Goal: Entertainment & Leisure: Consume media (video, audio)

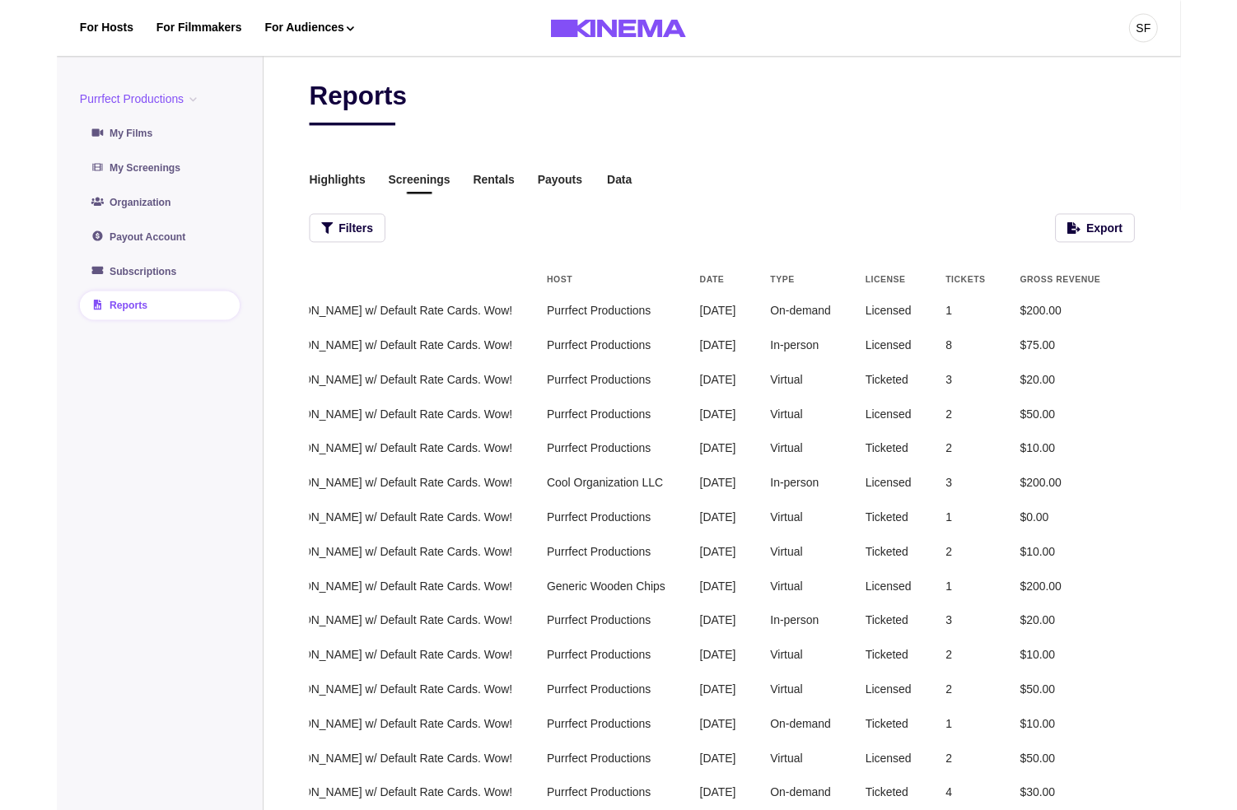
scroll to position [0, 352]
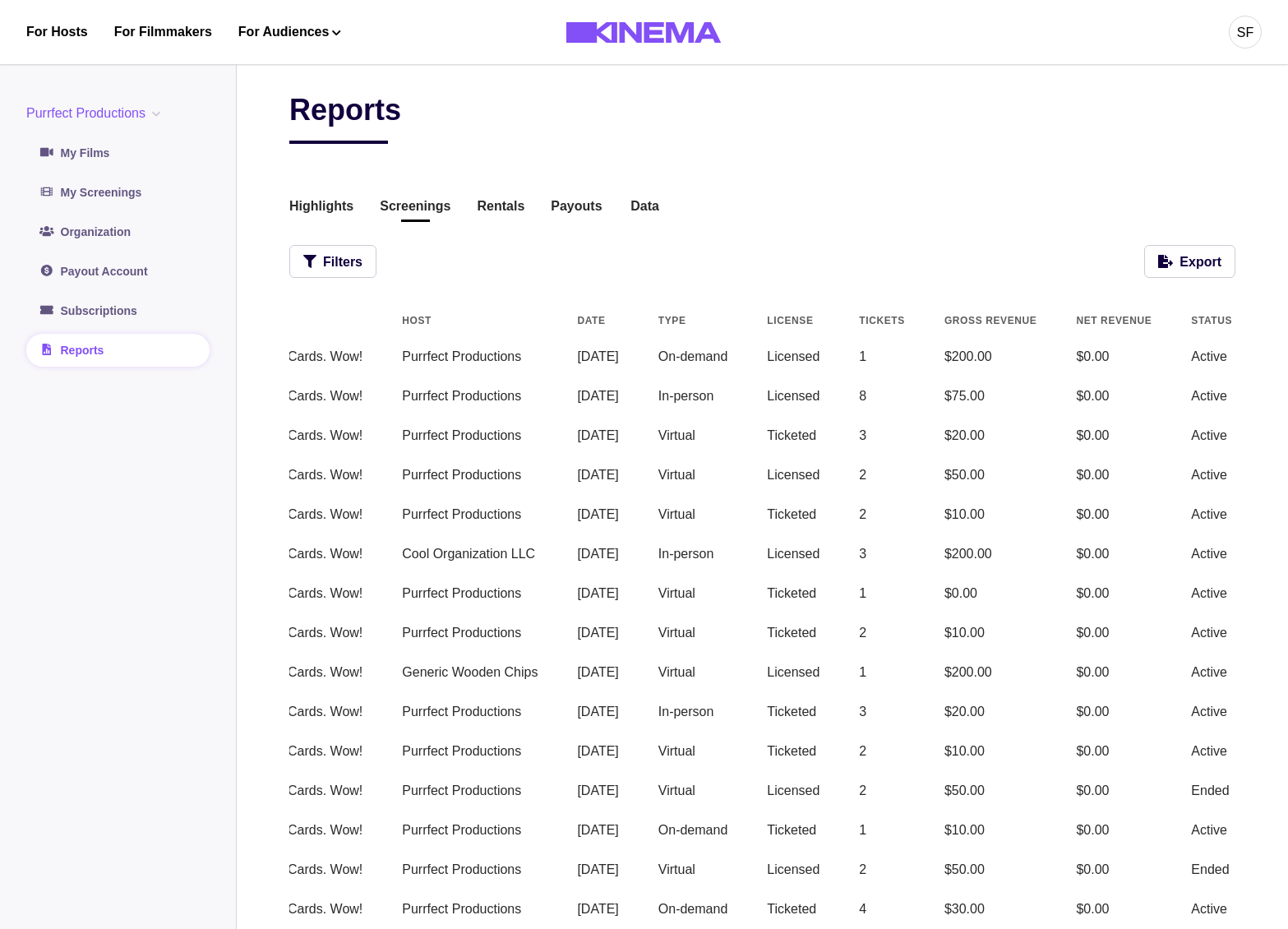
click at [1287, 360] on button "View" at bounding box center [1312, 357] width 37 height 20
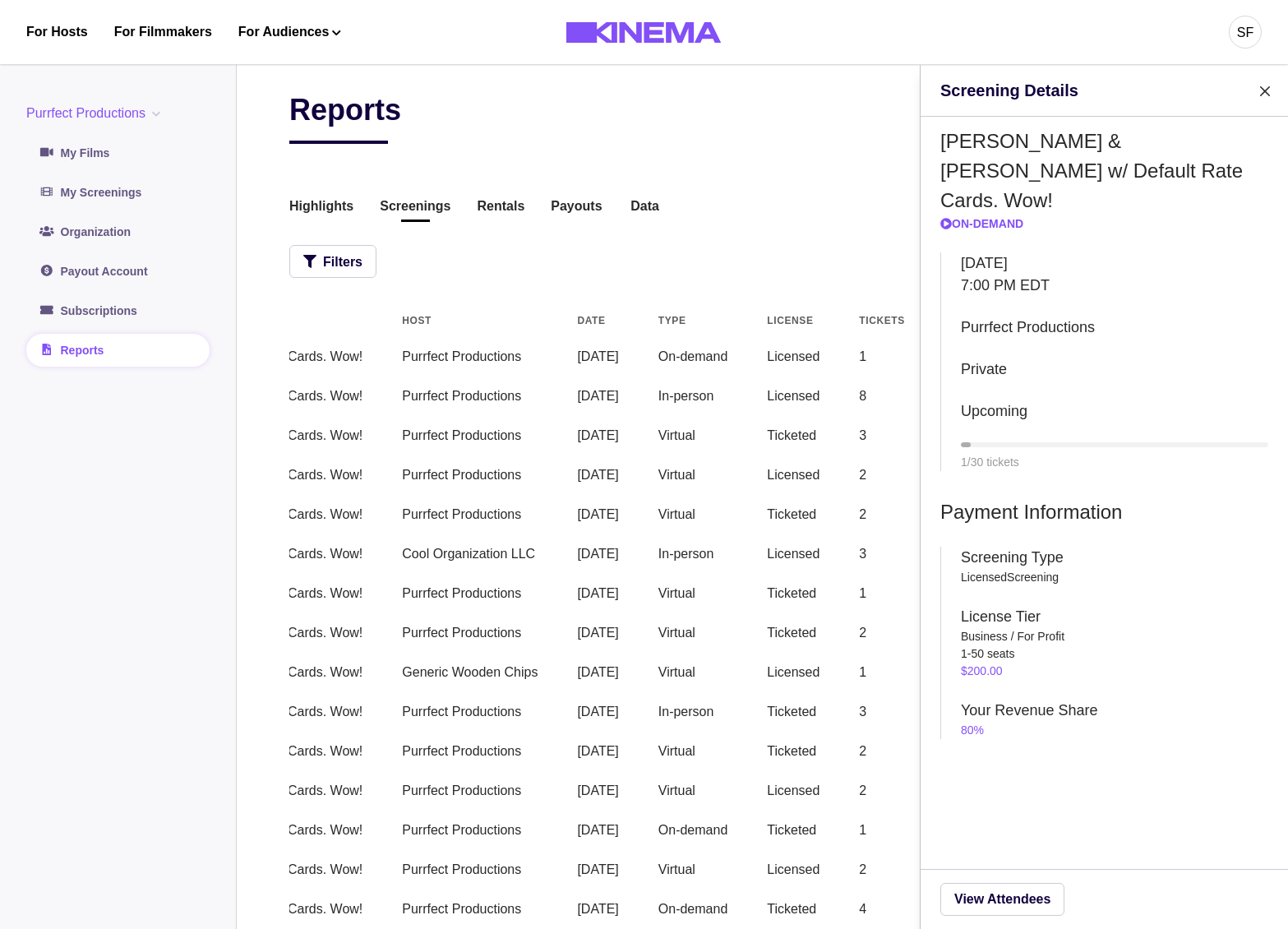
click at [826, 375] on div "Screening Details Allan & Suzi w/ Default Rate Cards. Wow! On-Demand Thursday S…" at bounding box center [644, 464] width 1288 height 929
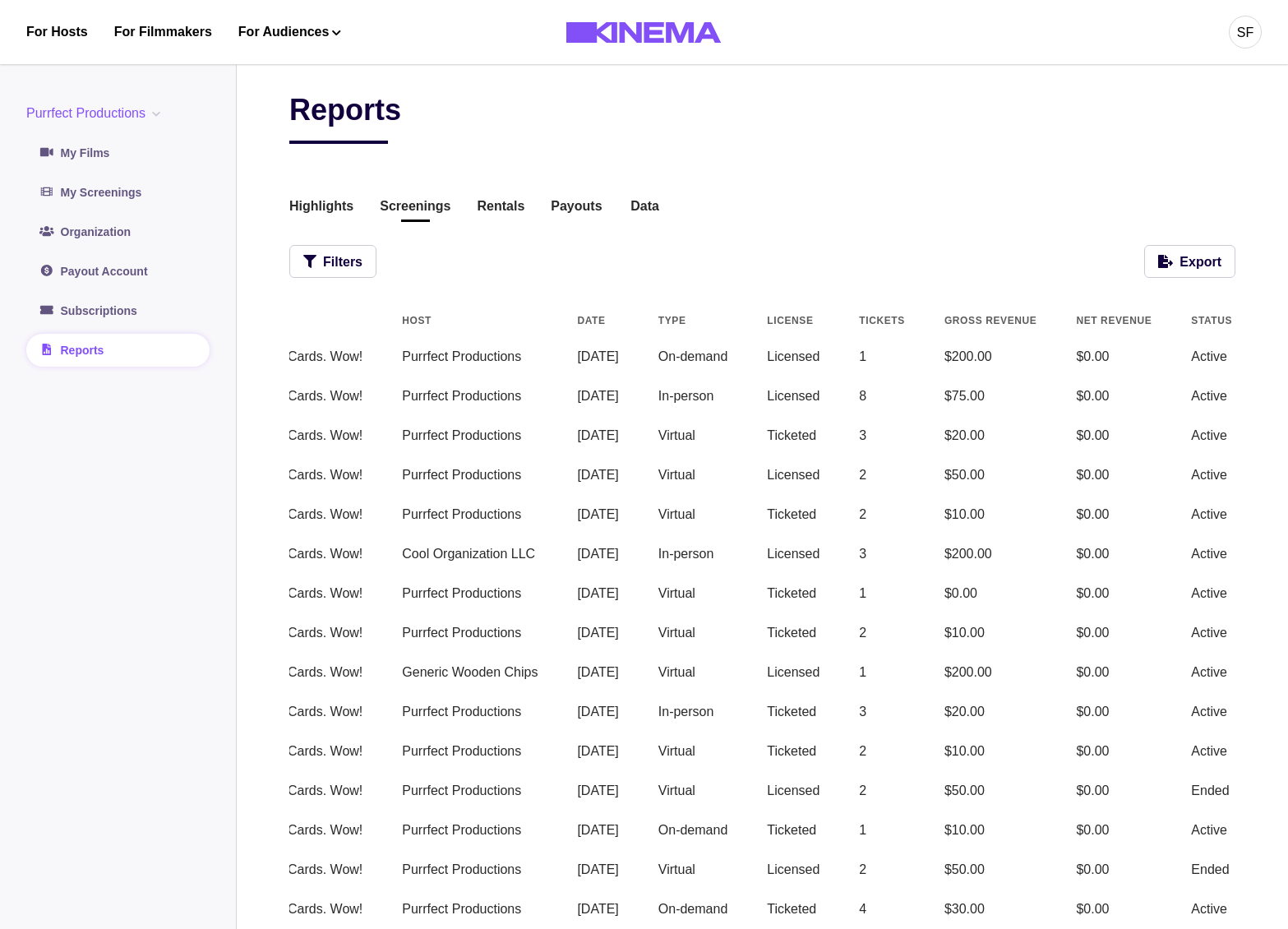
click at [1287, 398] on button "View" at bounding box center [1312, 396] width 37 height 20
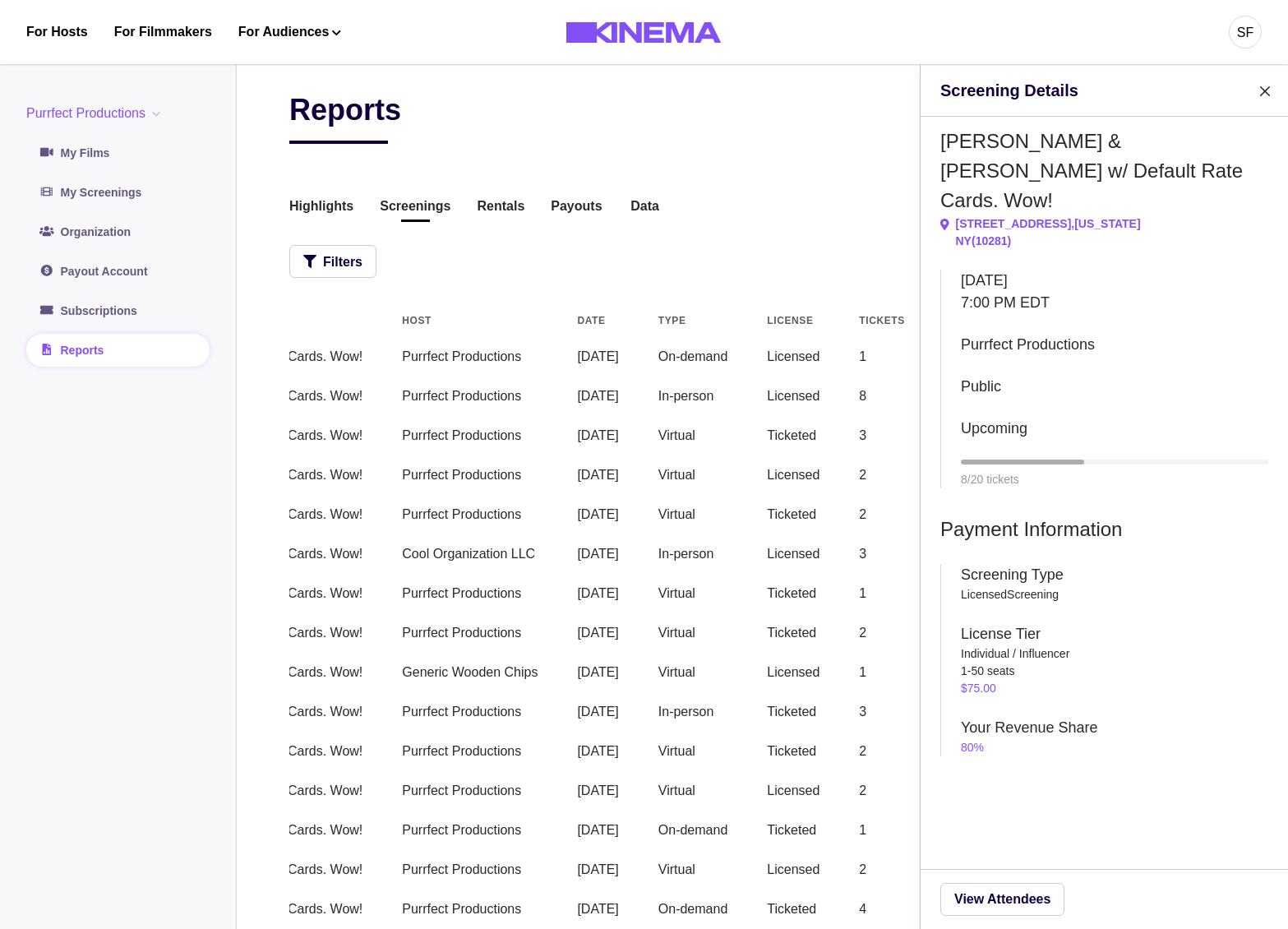
click at [813, 277] on div "Screening Details Allan & Suzi w/ Default Rate Cards. Wow! 225 Liberty Street ,…" at bounding box center [644, 464] width 1288 height 929
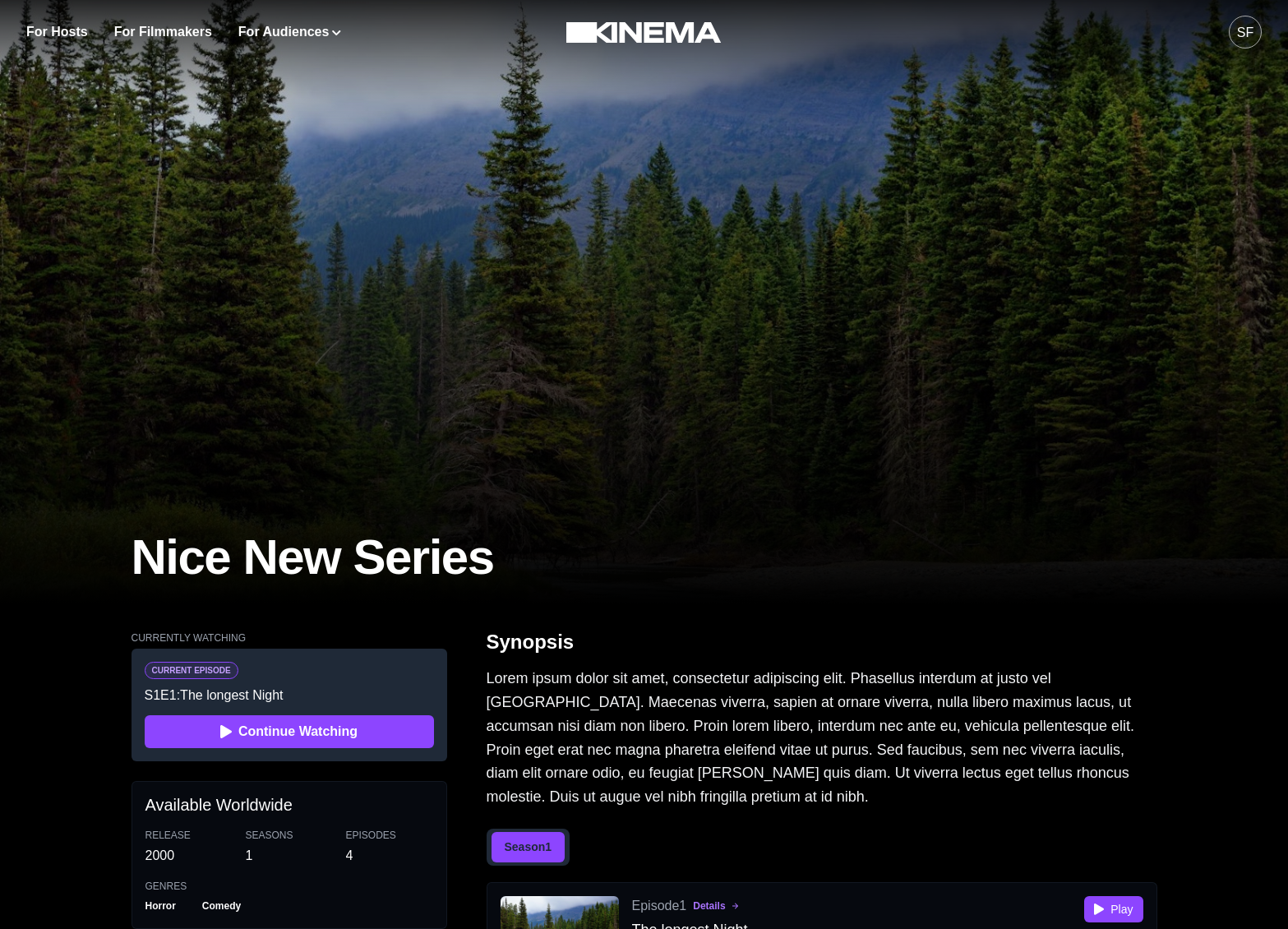
click at [241, 750] on div "Current Episode S 1 E 1 : The longest Night Continue Watching" at bounding box center [289, 704] width 315 height 113
click at [252, 734] on button "Continue Watching" at bounding box center [289, 730] width 289 height 33
click at [328, 731] on button "Continue Watching" at bounding box center [289, 730] width 289 height 33
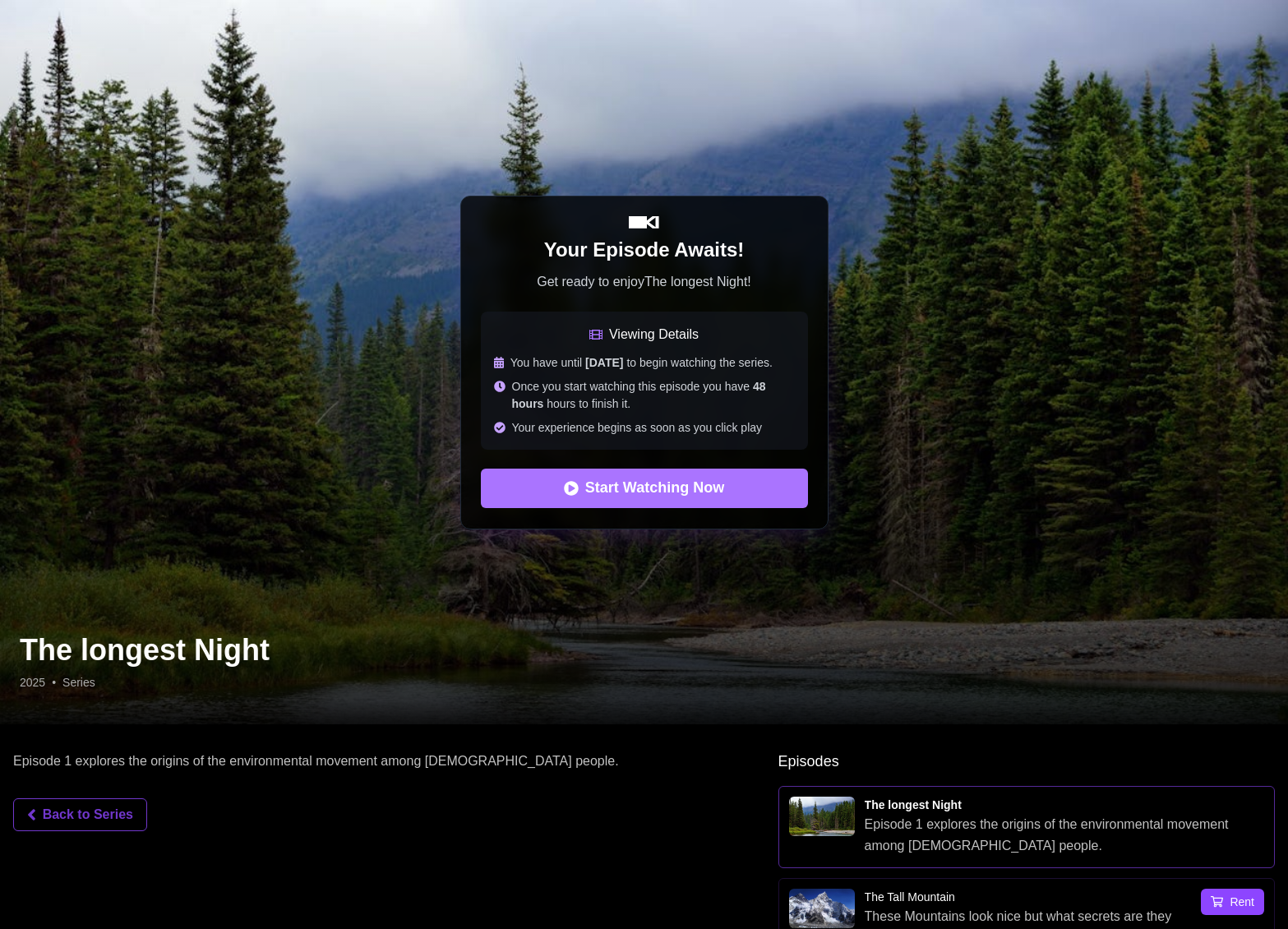
click at [554, 496] on button "Start Watching Now" at bounding box center [644, 488] width 327 height 40
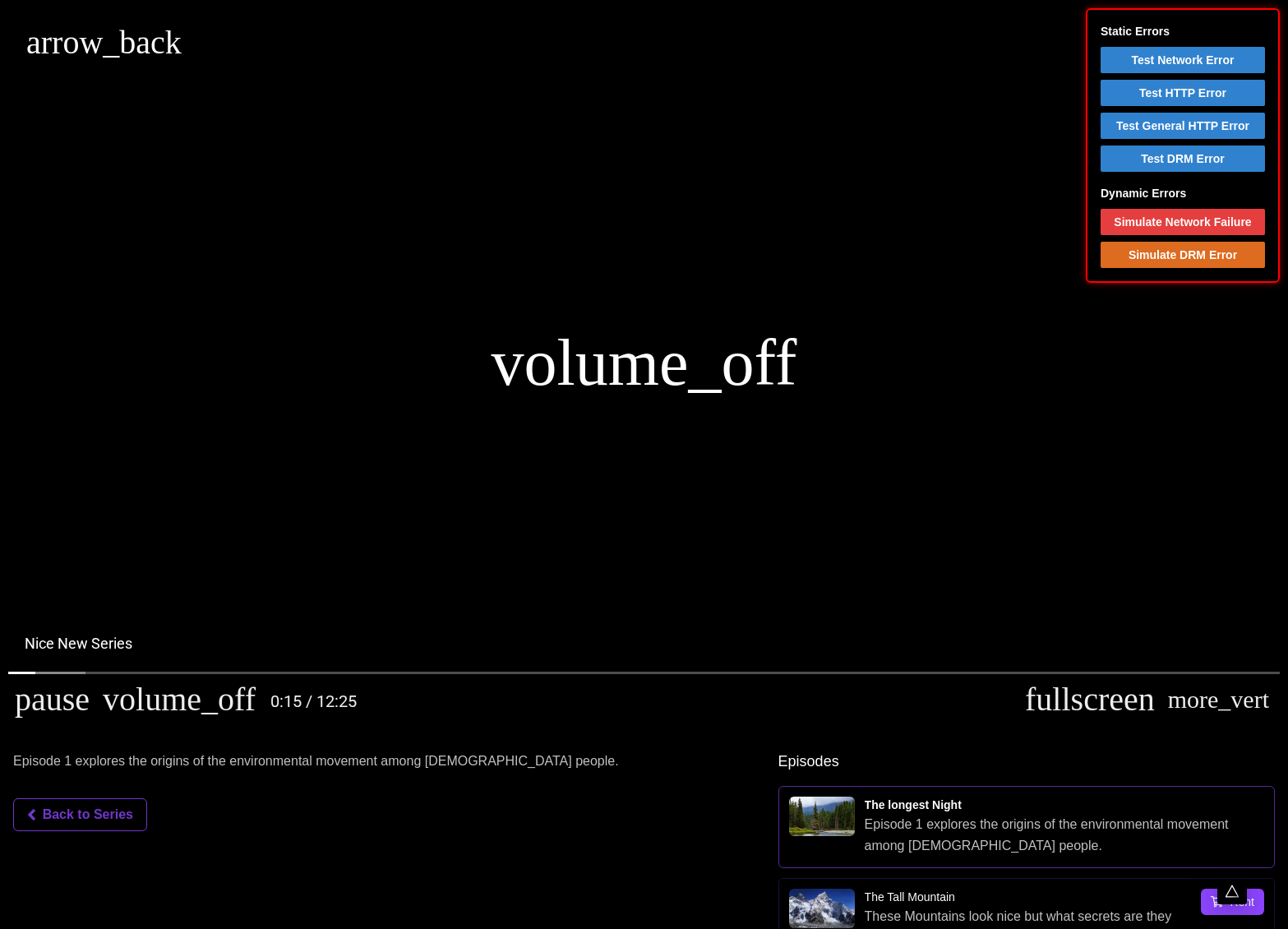
click at [35, 49] on button "arrow_back" at bounding box center [104, 42] width 156 height 33
type input "*********"
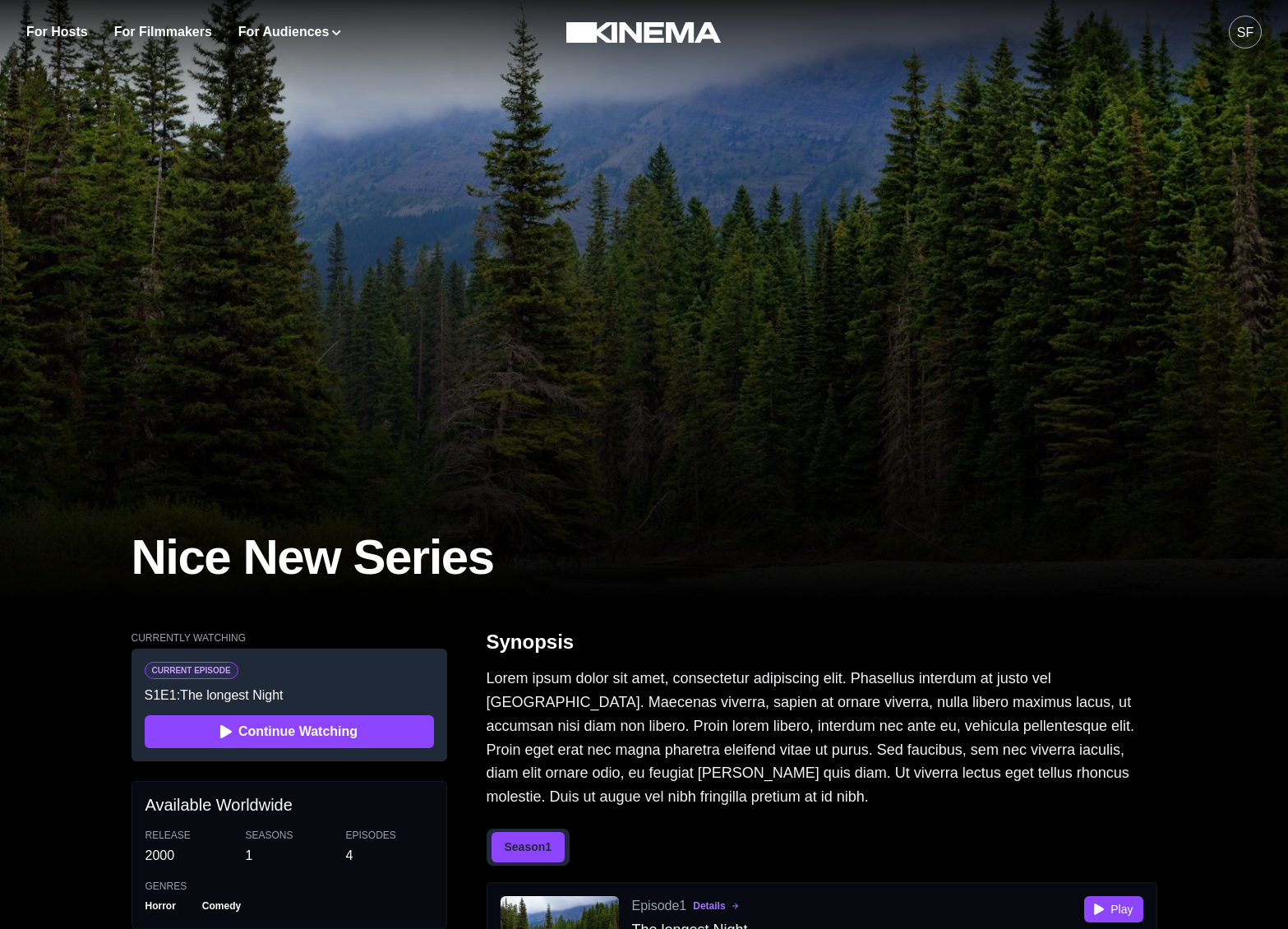
click at [1242, 37] on div "SF" at bounding box center [1244, 33] width 16 height 20
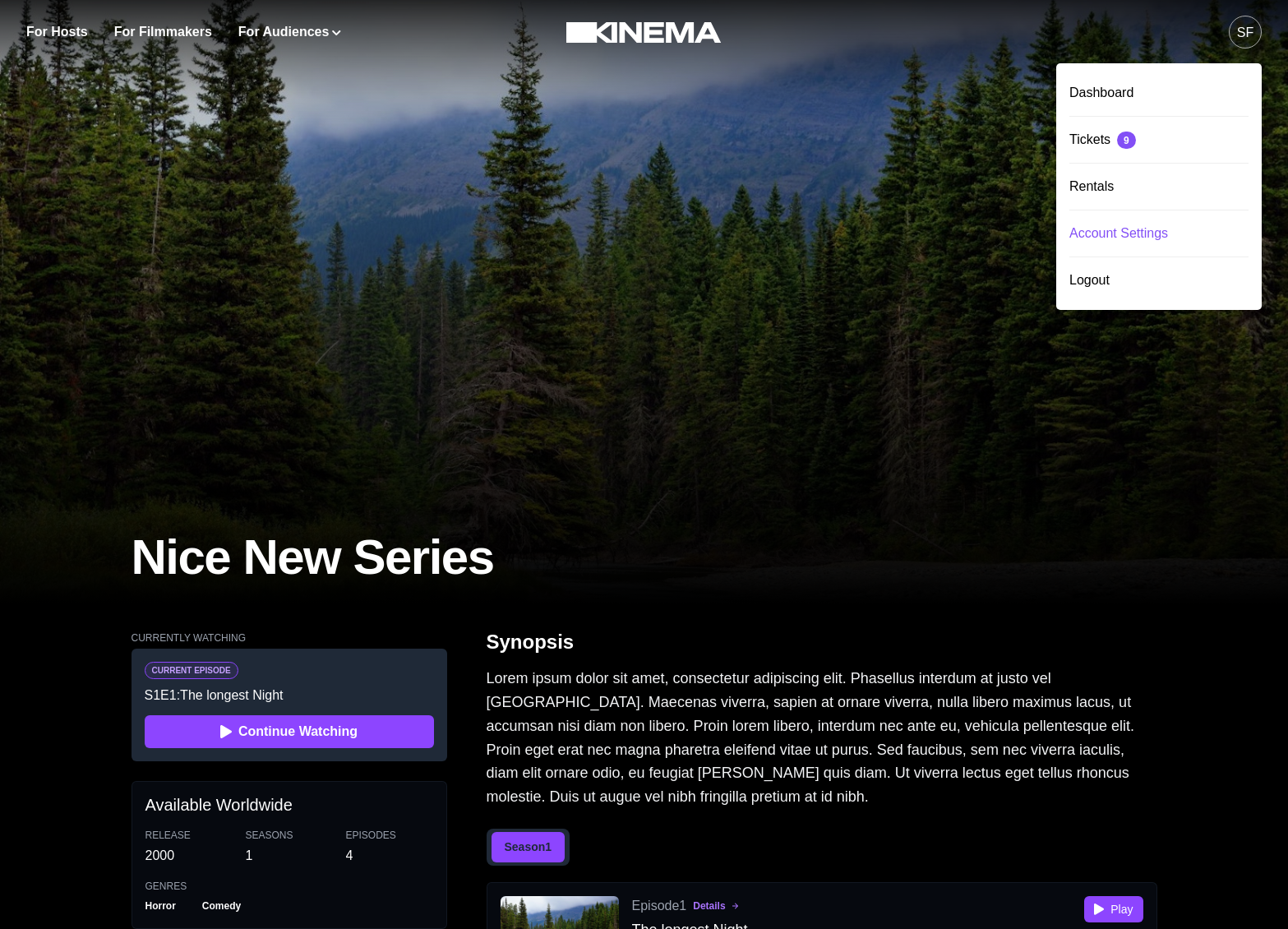
click at [1124, 228] on div "Account Settings" at bounding box center [1158, 233] width 180 height 46
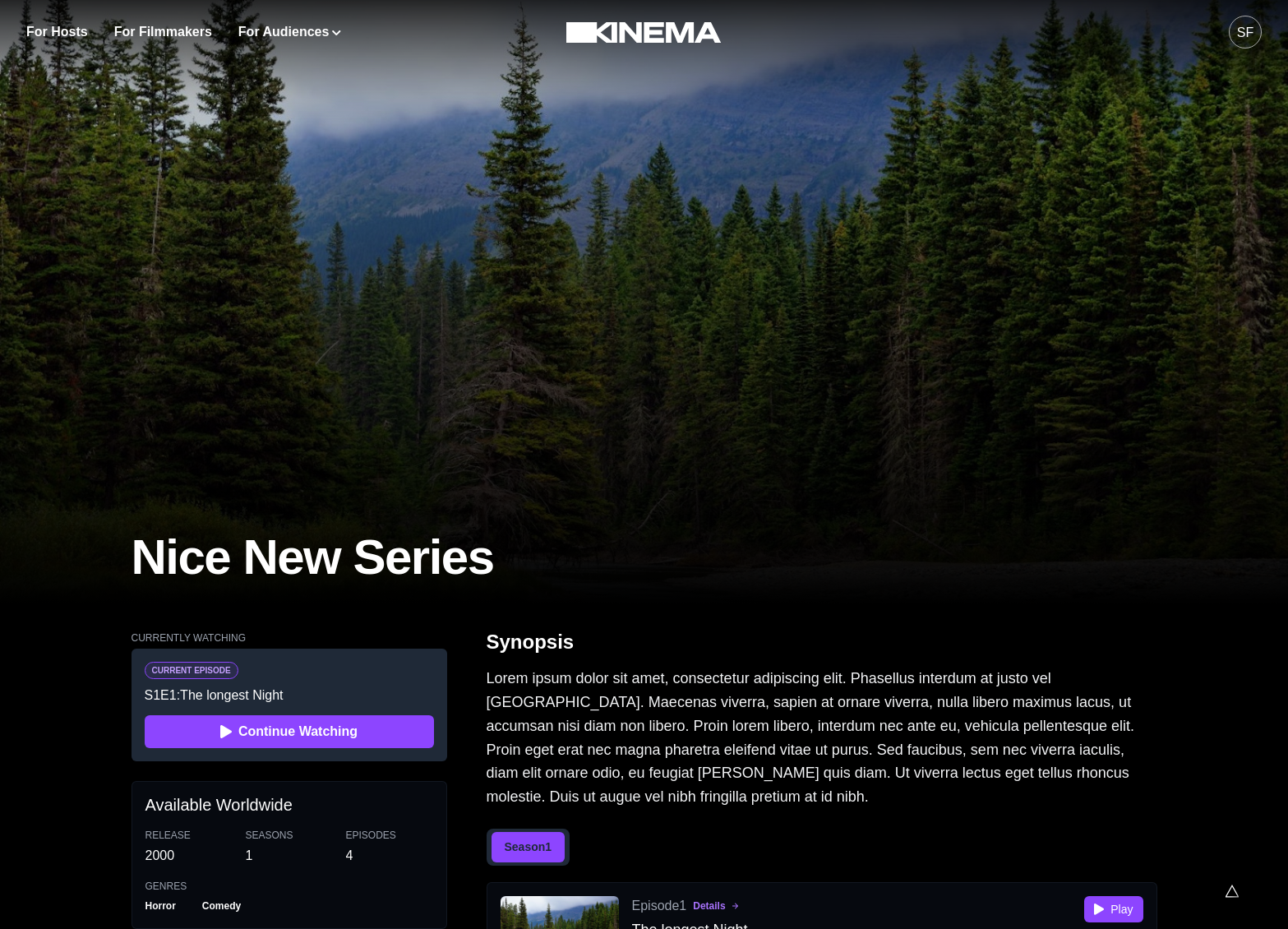
click at [215, 0] on div "For Hosts For Filmmakers For Audiences Events Watch Now" at bounding box center [272, 32] width 494 height 64
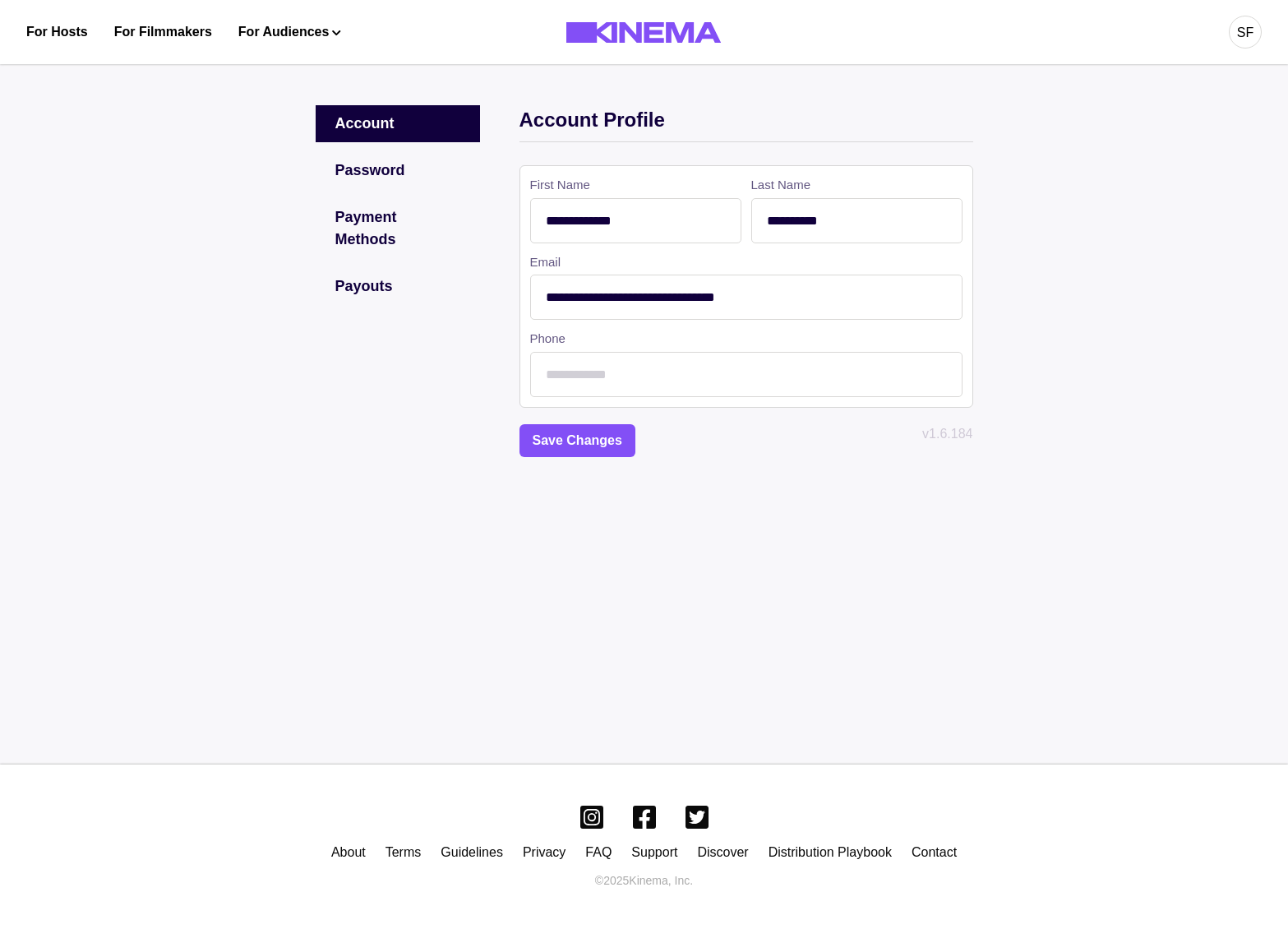
click at [602, 281] on input "**********" at bounding box center [745, 296] width 432 height 45
click at [642, 300] on input "**********" at bounding box center [745, 296] width 432 height 45
